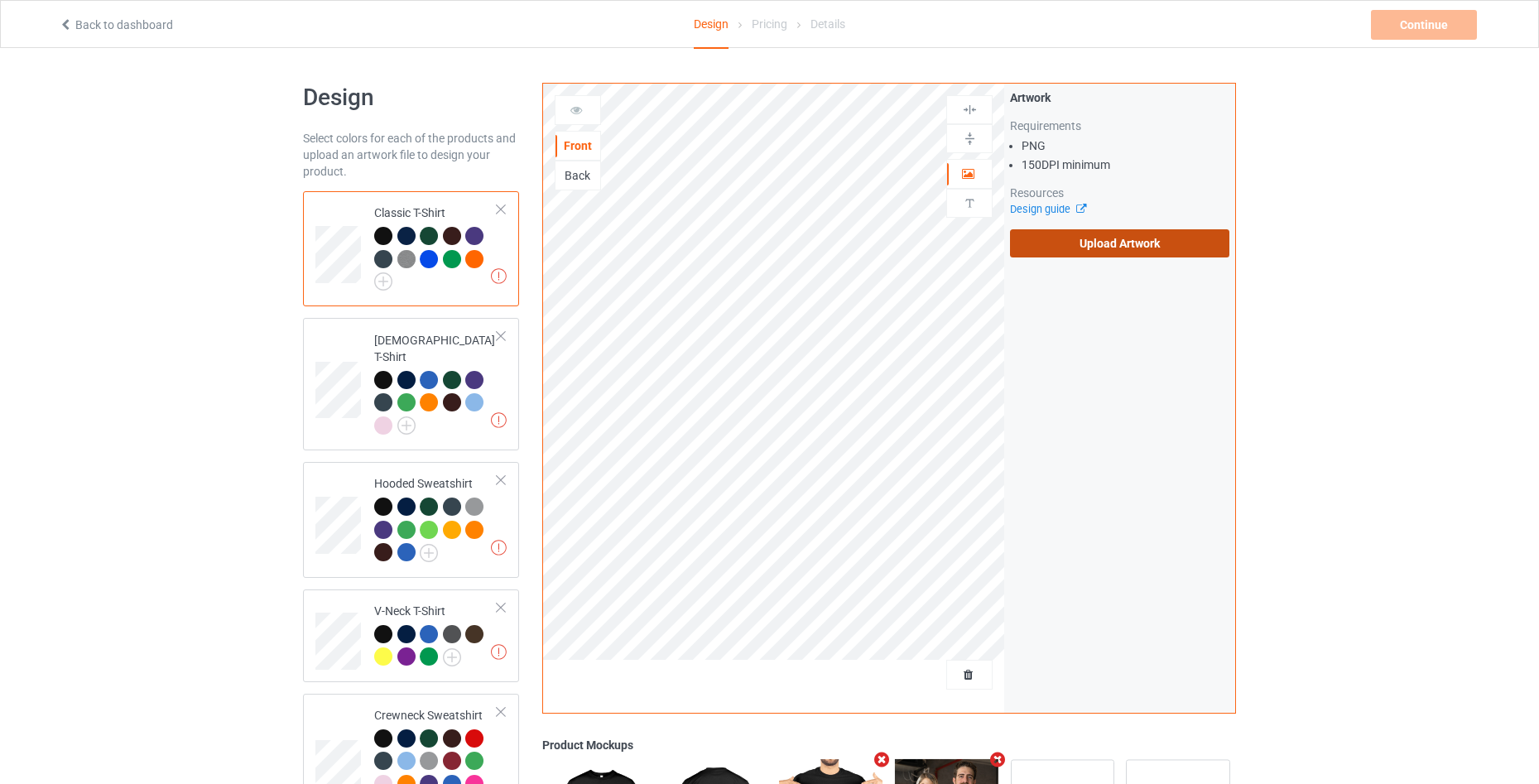
click at [1159, 240] on label "Upload Artwork" at bounding box center [1119, 243] width 220 height 29
click at [0, 0] on input "Upload Artwork" at bounding box center [0, 0] width 0 height 0
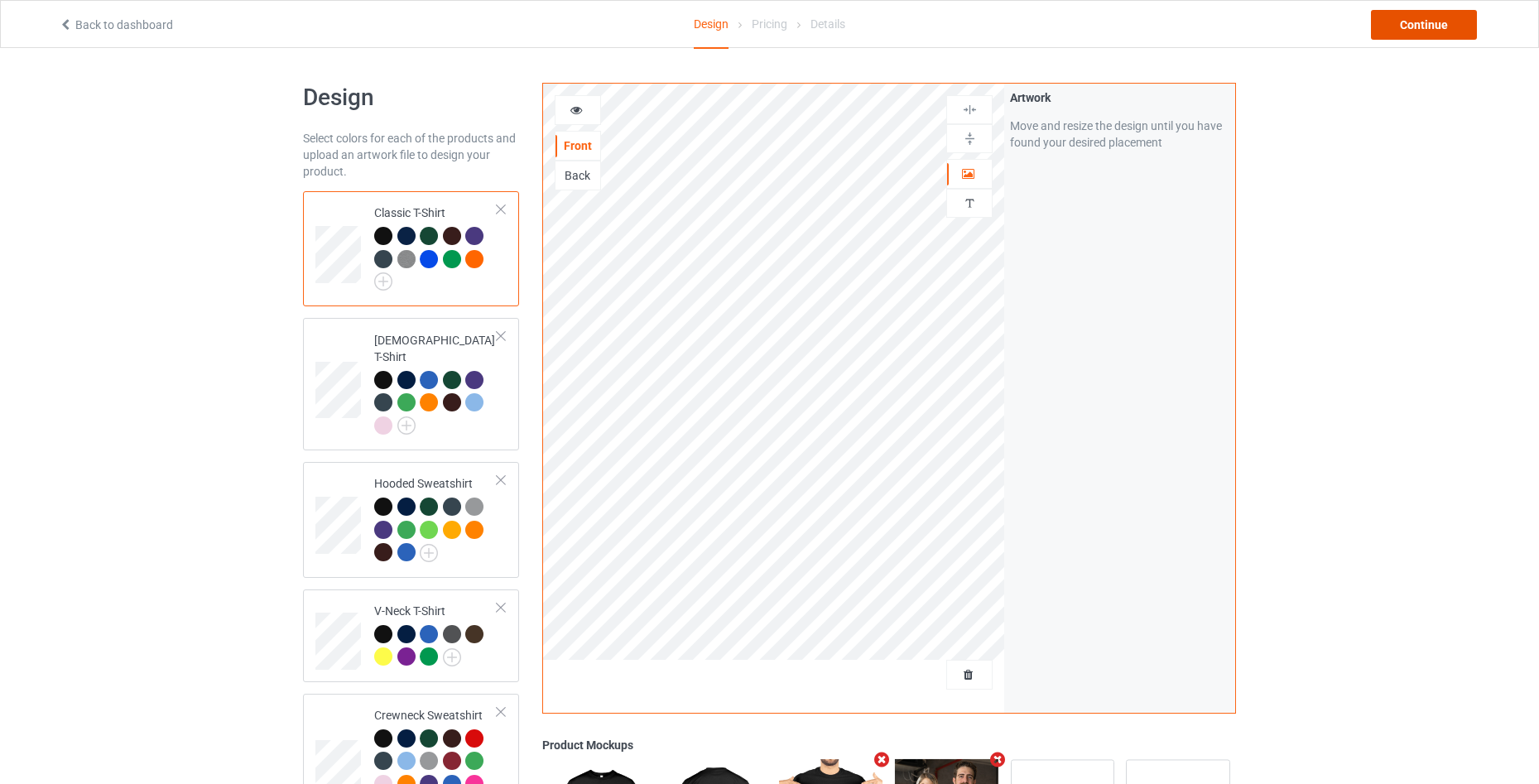
click at [1418, 24] on div "Continue" at bounding box center [1424, 25] width 106 height 30
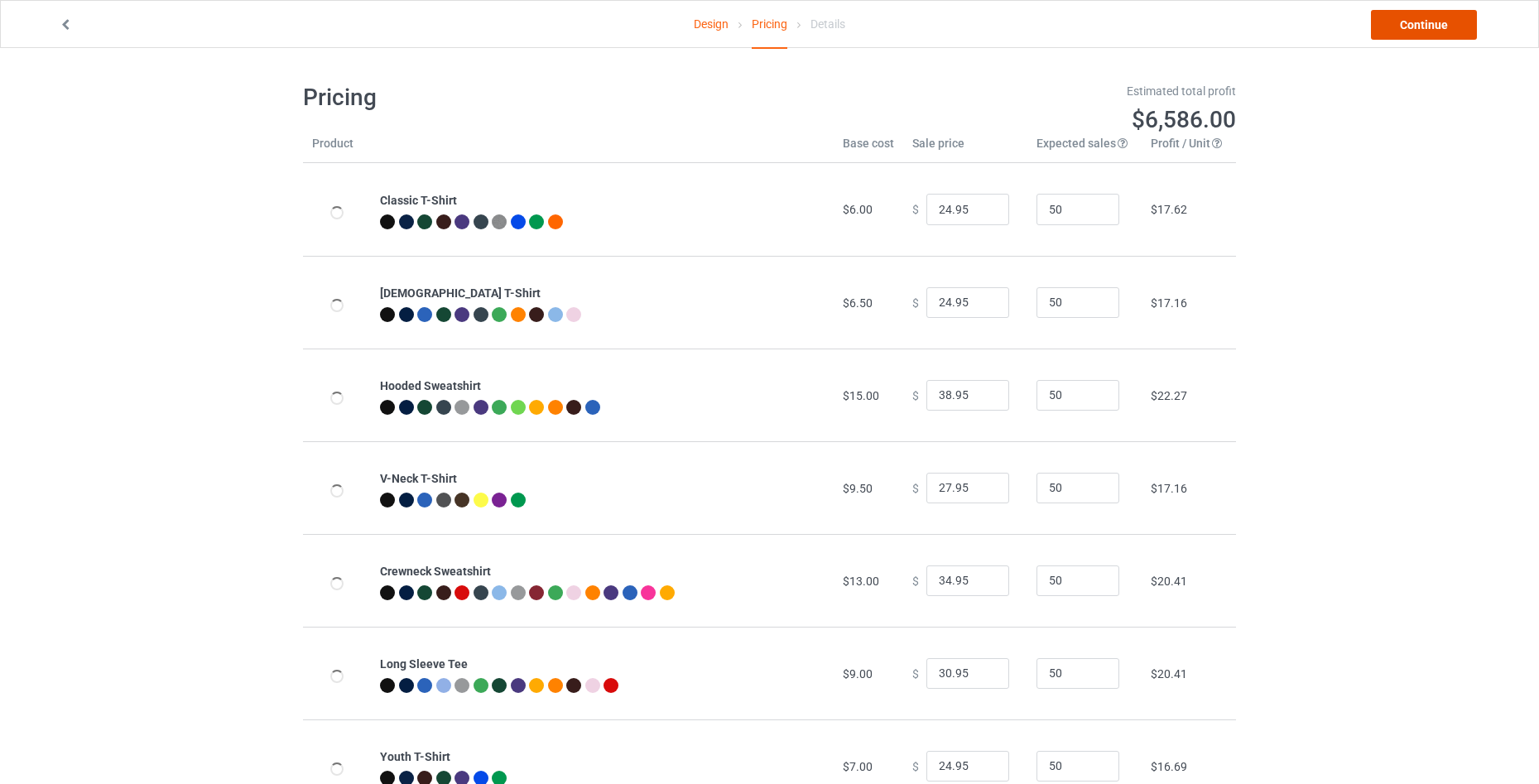
click at [1418, 24] on link "Continue" at bounding box center [1424, 25] width 106 height 30
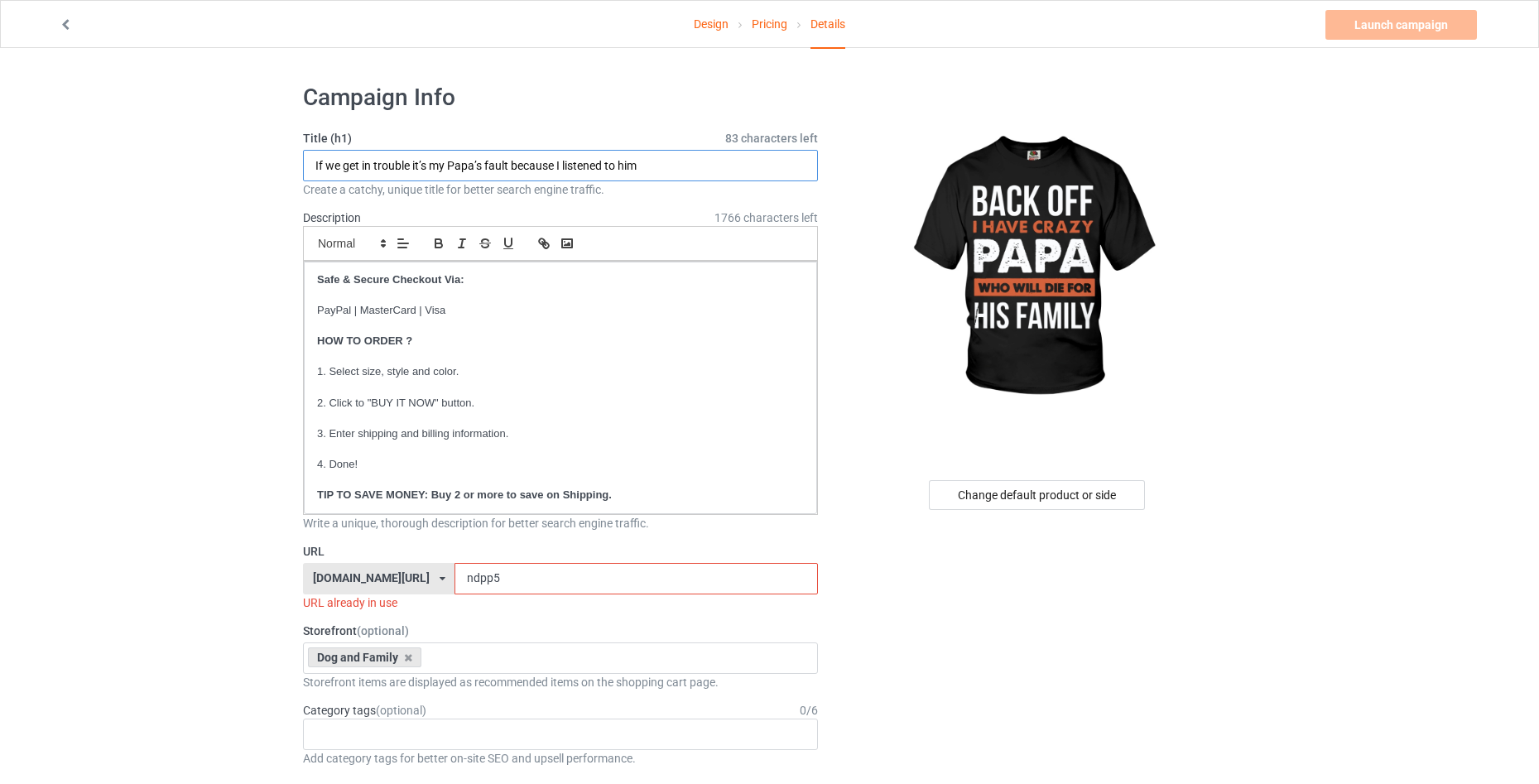
drag, startPoint x: 455, startPoint y: 153, endPoint x: 234, endPoint y: 154, distance: 221.0
paste input "BACK OFF I HAVE CRAZY PAPA WHO WILL DIE FOR HIS FAMILY"
type input "BACK OFF I HAVE CRAZY PAPA WHO WILL DIE FOR HIS FAMILY"
click at [502, 583] on input "ndpp5" at bounding box center [636, 578] width 363 height 32
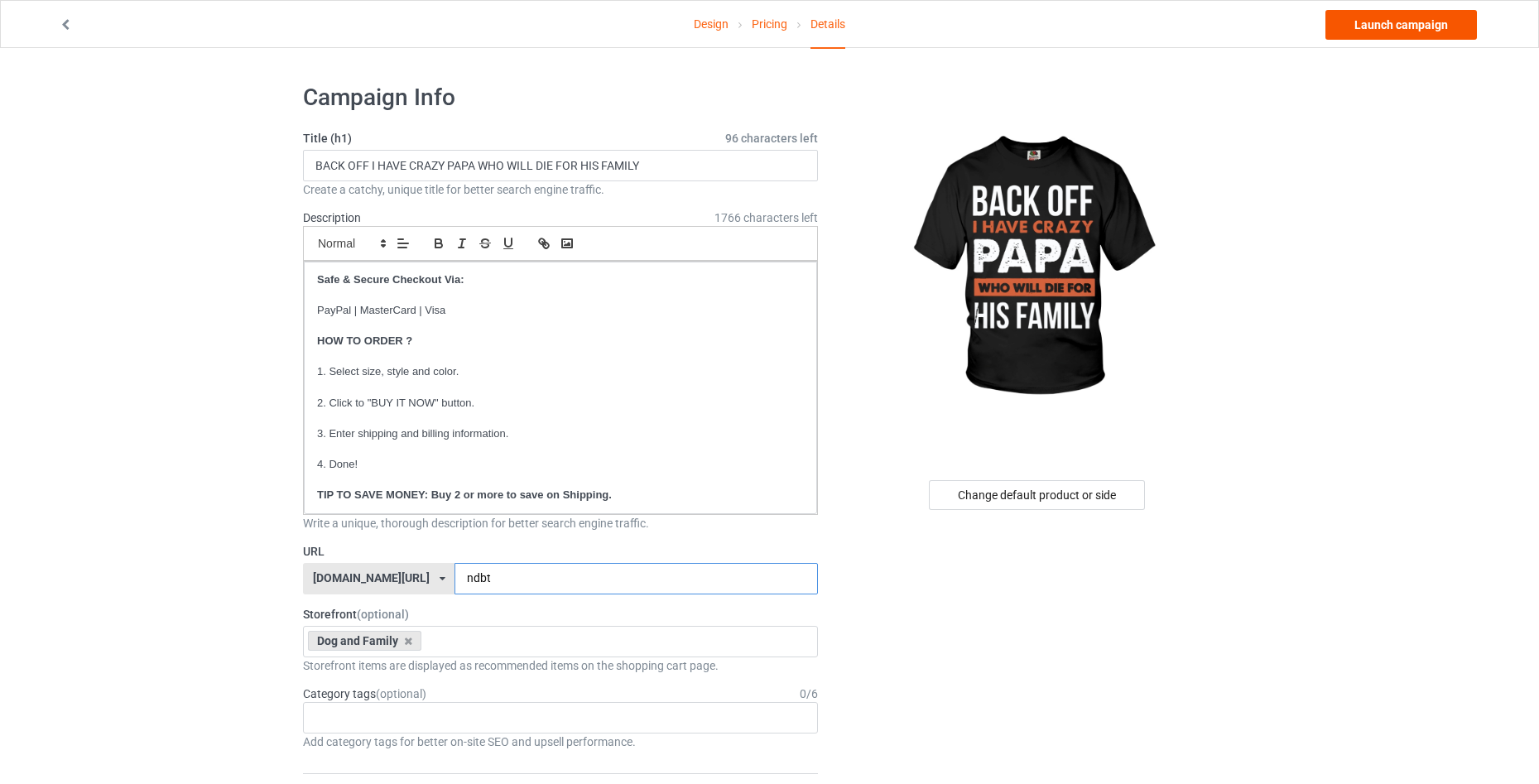
type input "ndbt"
click at [1392, 27] on link "Launch campaign" at bounding box center [1401, 25] width 152 height 30
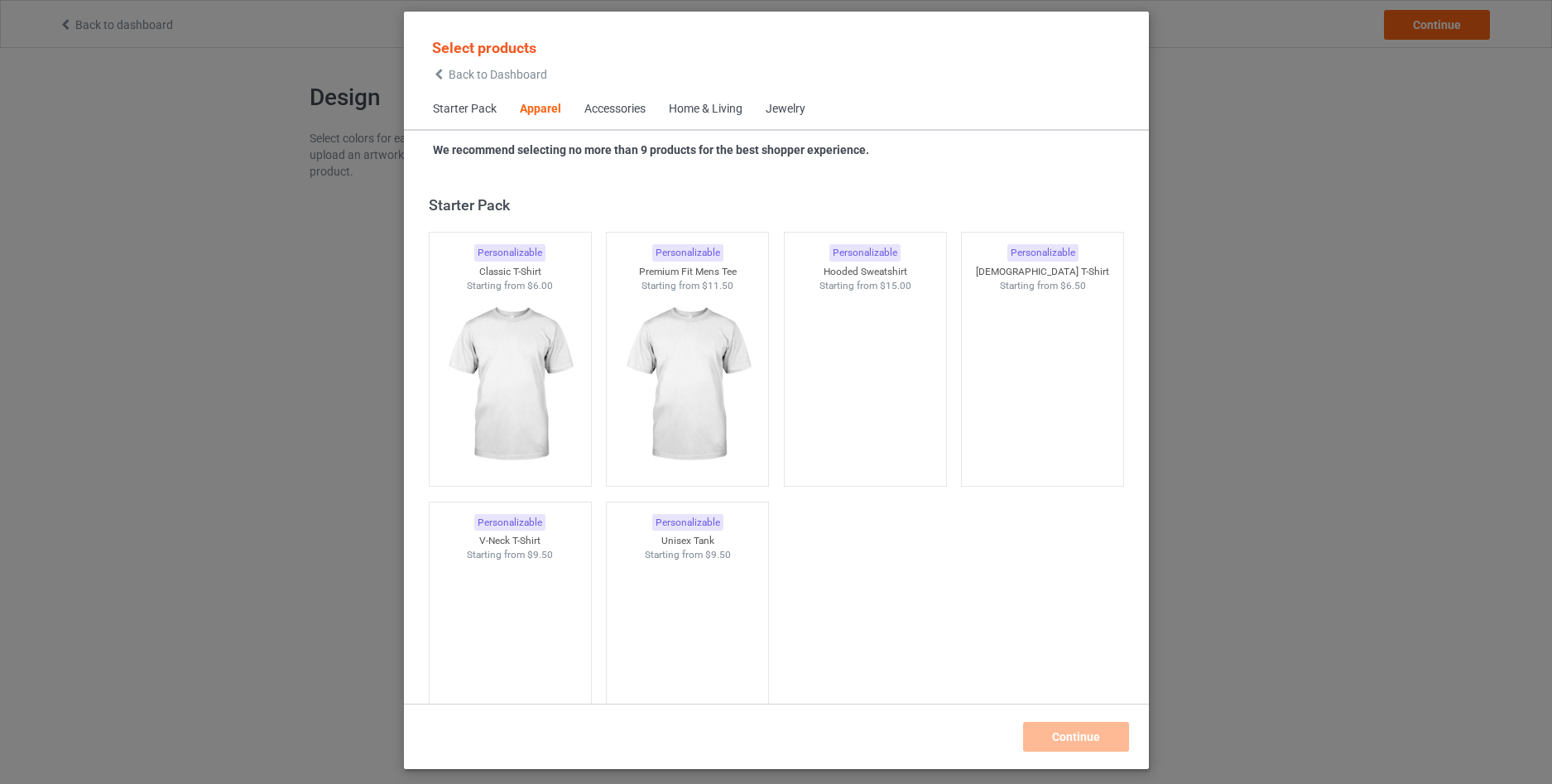
scroll to position [617, 0]
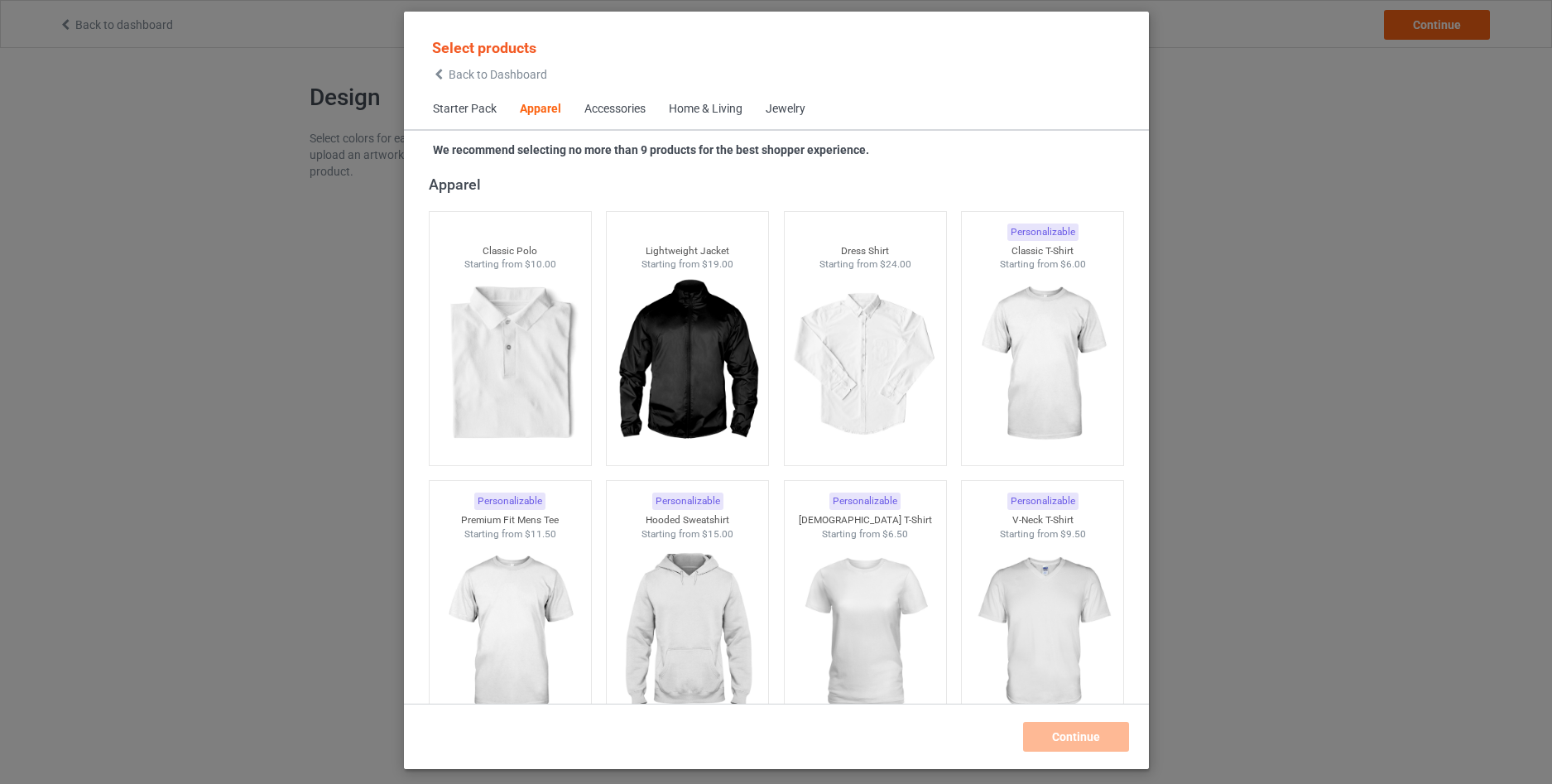
click at [442, 77] on icon at bounding box center [439, 75] width 14 height 12
